Goal: Find specific fact: Find specific fact

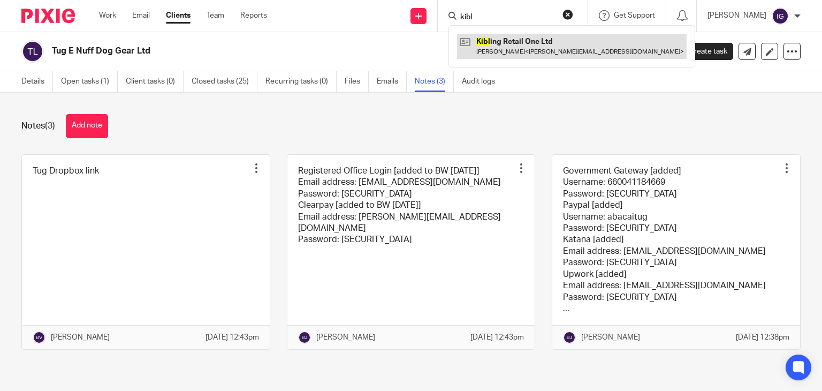
type input "kibl"
click at [522, 45] on link at bounding box center [572, 46] width 230 height 25
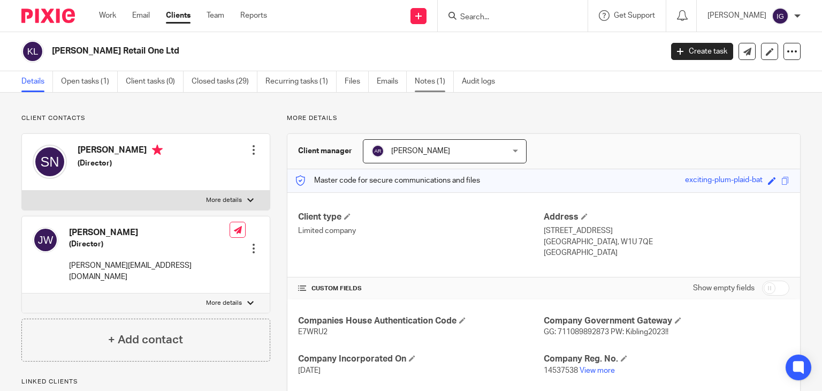
click at [445, 78] on link "Notes (1)" at bounding box center [434, 81] width 39 height 21
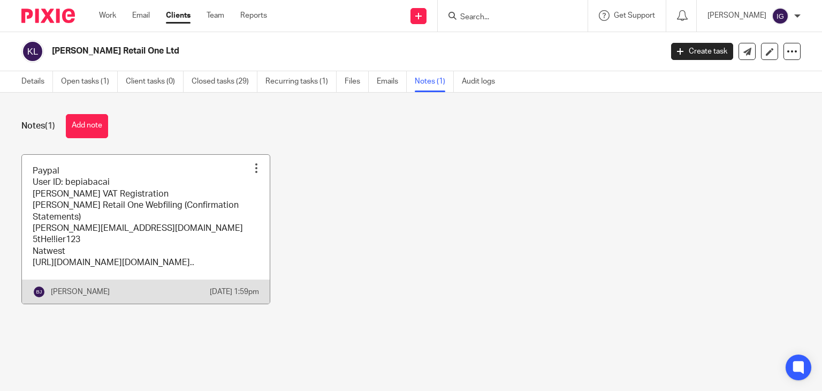
click at [193, 210] on link at bounding box center [146, 229] width 248 height 149
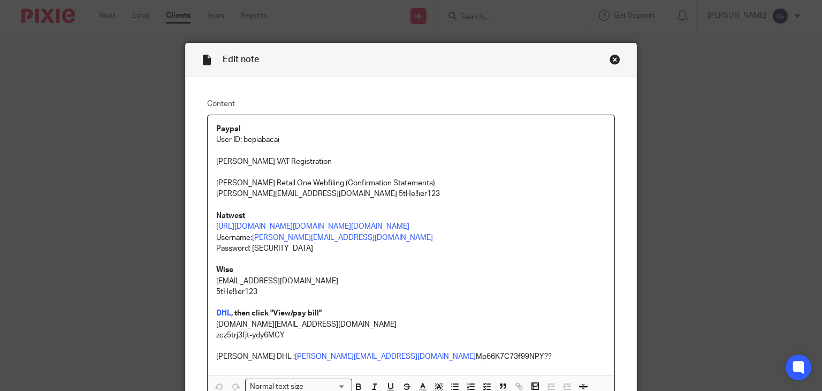
scroll to position [54, 0]
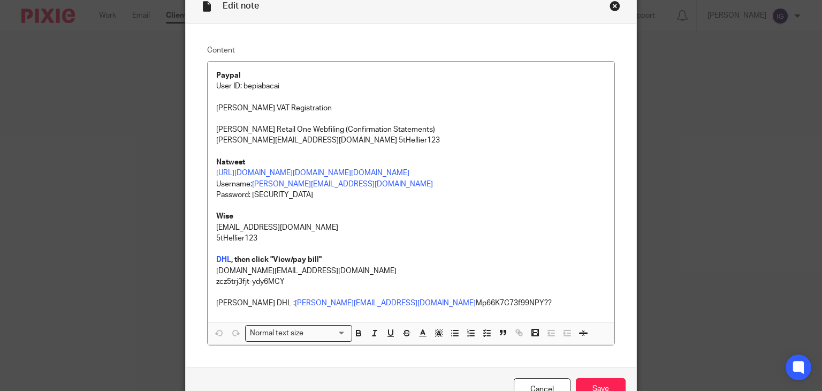
click at [610, 3] on div "Close this dialog window" at bounding box center [615, 6] width 11 height 11
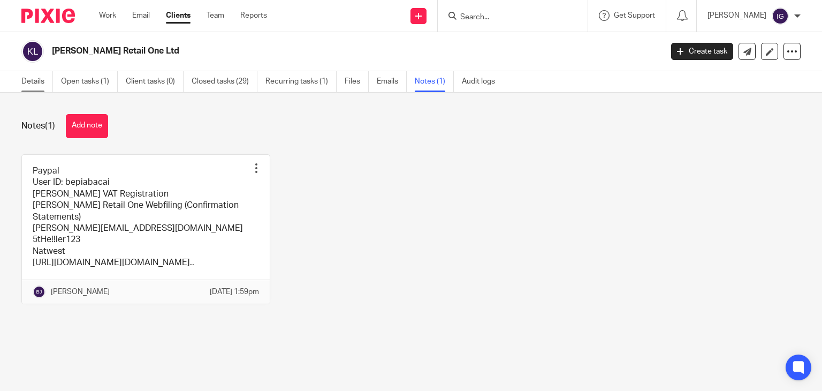
click at [28, 75] on link "Details" at bounding box center [37, 81] width 32 height 21
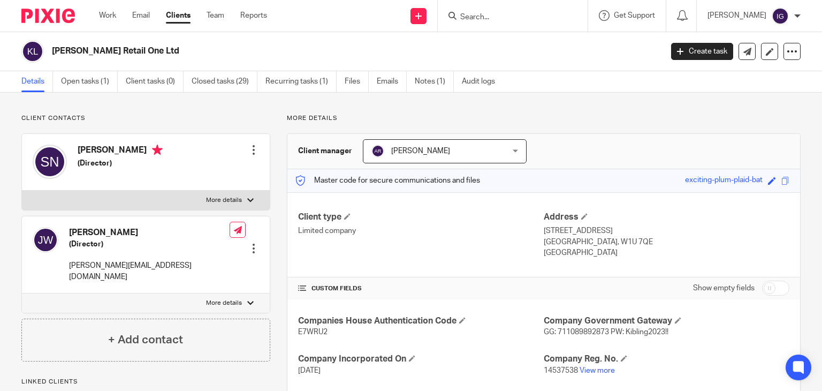
scroll to position [107, 0]
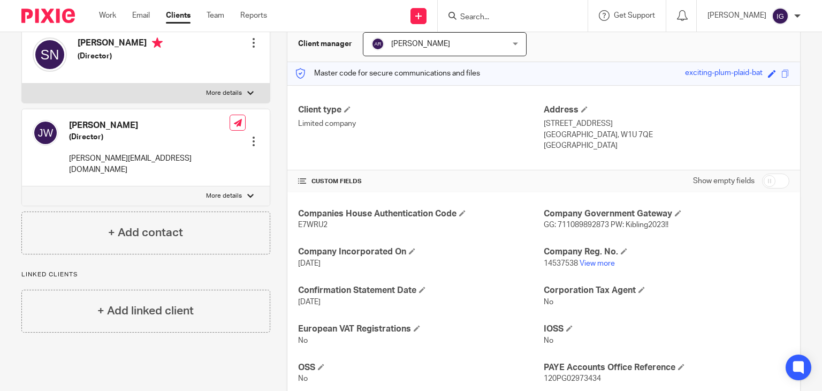
click at [604, 225] on span "GG: 711089892873 PW: Kibling2023!!" at bounding box center [606, 224] width 125 height 7
click at [604, 223] on span "GG: 711089892873 PW: Kibling2023!!" at bounding box center [606, 224] width 125 height 7
click at [603, 224] on span "GG: 711089892873 PW: Kibling2023!!" at bounding box center [606, 224] width 125 height 7
click at [552, 224] on span "GG: 711089892873 PW: Kibling2023!!" at bounding box center [606, 224] width 125 height 7
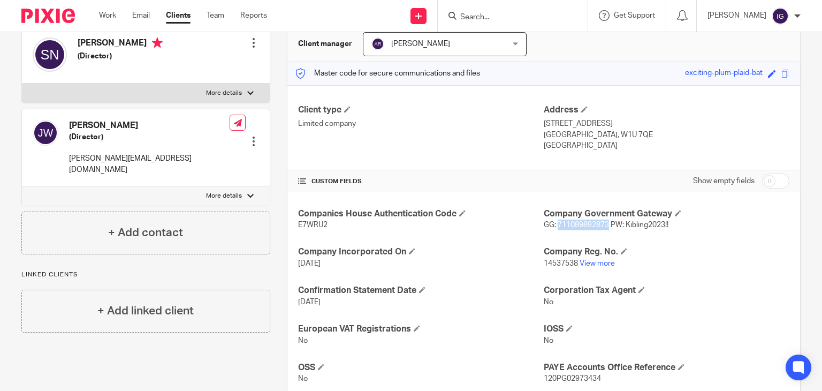
drag, startPoint x: 554, startPoint y: 224, endPoint x: 604, endPoint y: 225, distance: 49.8
click at [604, 225] on span "GG: 711089892873 PW: Kibling2023!!" at bounding box center [606, 224] width 125 height 7
copy span "711089892873"
